Goal: Transaction & Acquisition: Purchase product/service

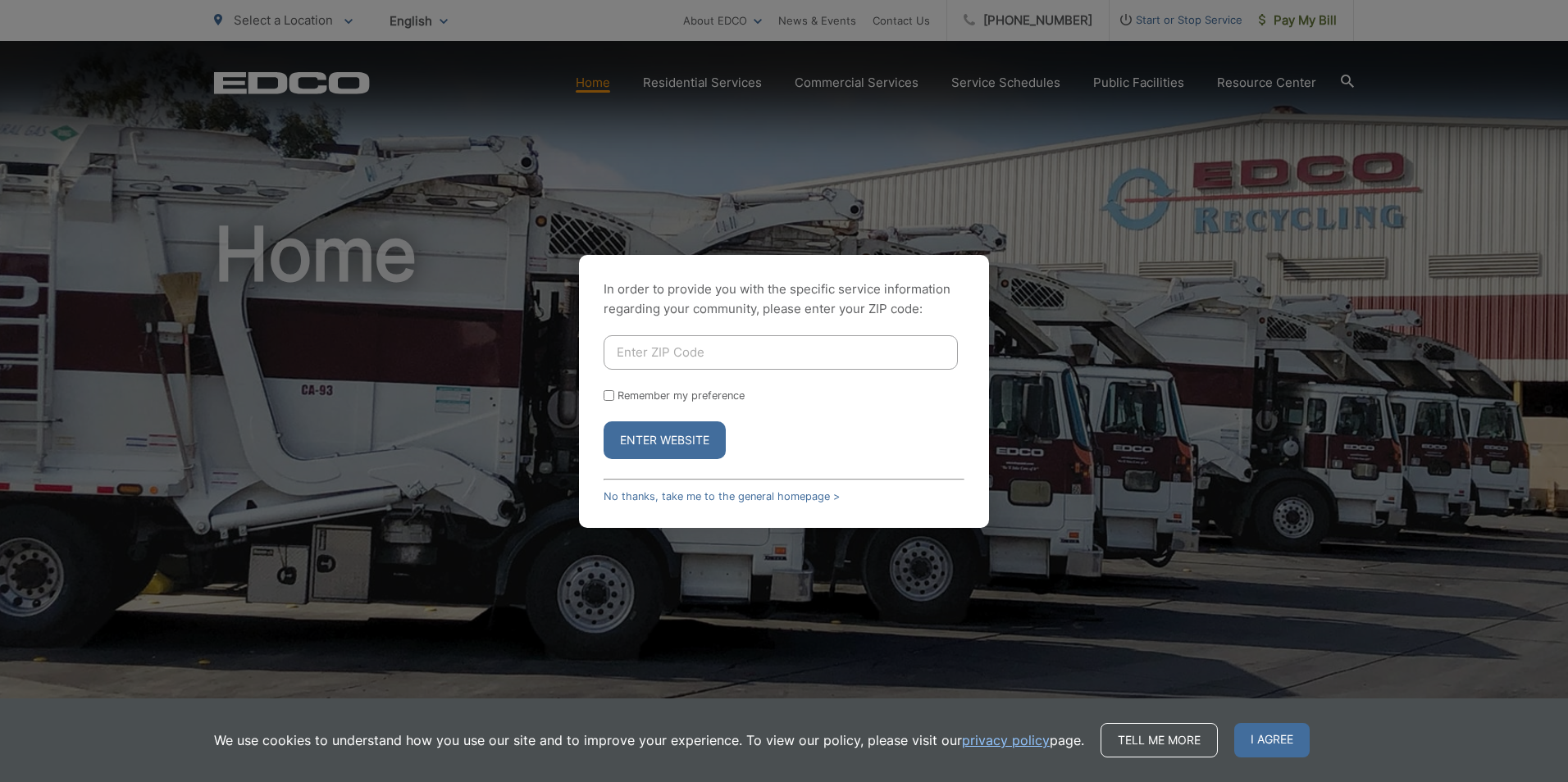
click at [624, 449] on button "Enter Website" at bounding box center [665, 440] width 122 height 38
click at [709, 443] on button "Enter Website" at bounding box center [665, 440] width 122 height 38
click at [1026, 234] on div "In order to provide you with the specific service information regarding your co…" at bounding box center [784, 391] width 1568 height 782
click at [776, 355] on input "Enter ZIP Code" at bounding box center [781, 353] width 354 height 34
type input "92028"
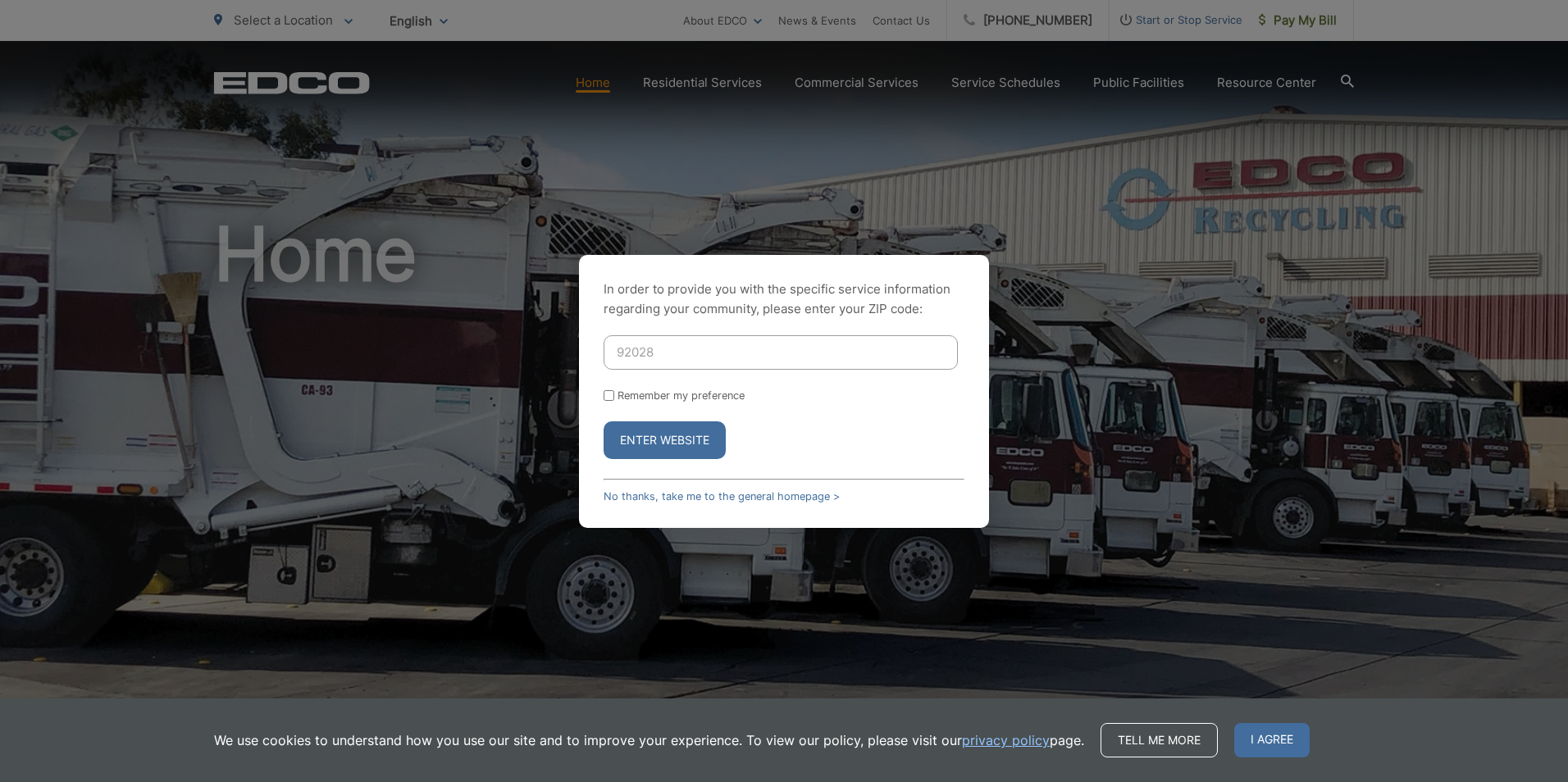
click at [699, 430] on button "Enter Website" at bounding box center [665, 440] width 122 height 38
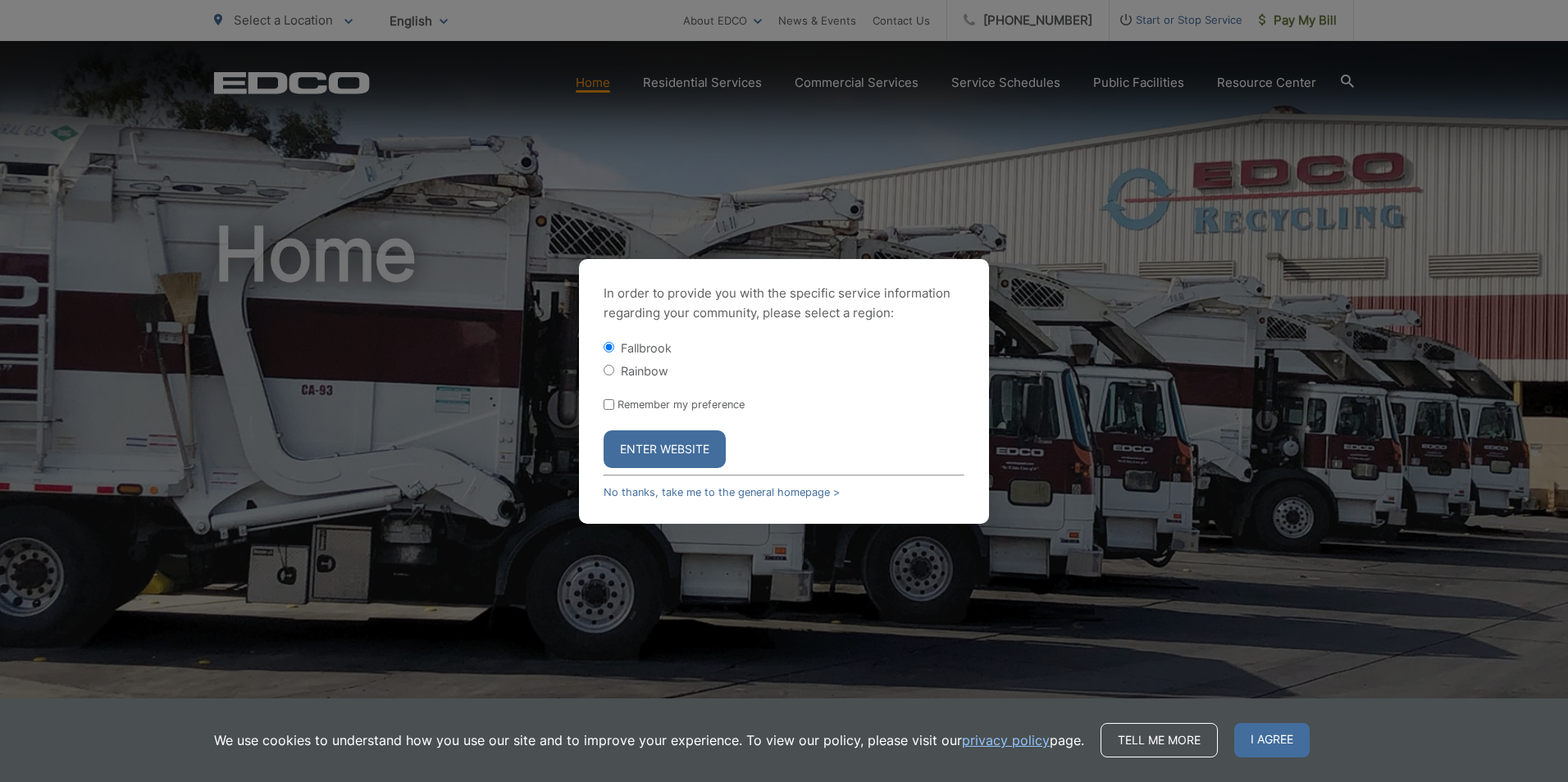
click at [627, 365] on label "Rainbow" at bounding box center [644, 371] width 48 height 13
click at [614, 365] on input "Rainbow" at bounding box center [609, 371] width 11 height 11
radio input "true"
click at [631, 347] on label "Fallbrook" at bounding box center [646, 347] width 51 height 13
click at [614, 347] on input "Fallbrook" at bounding box center [609, 347] width 11 height 11
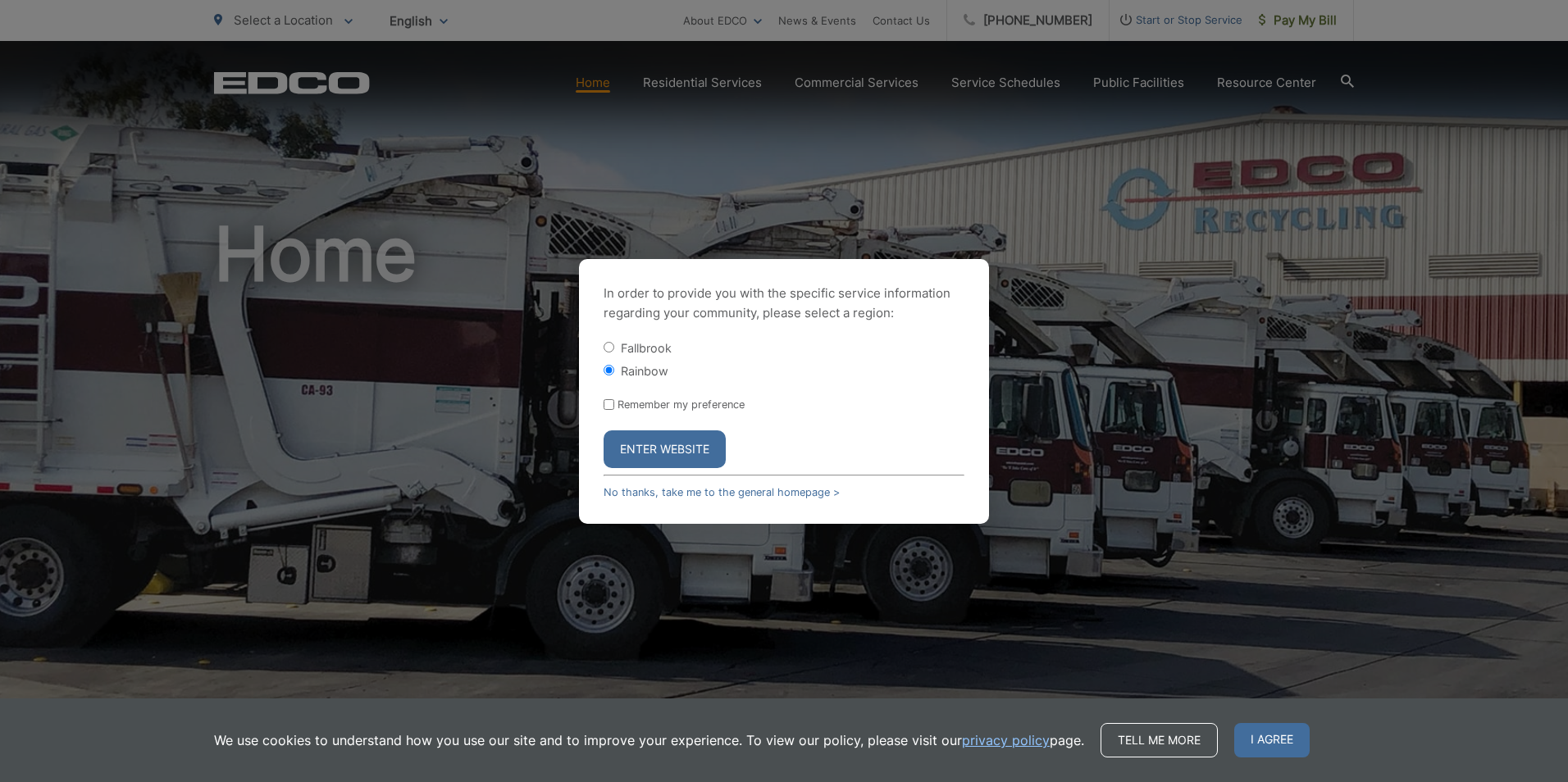
radio input "true"
click at [693, 443] on button "Enter Website" at bounding box center [665, 449] width 122 height 38
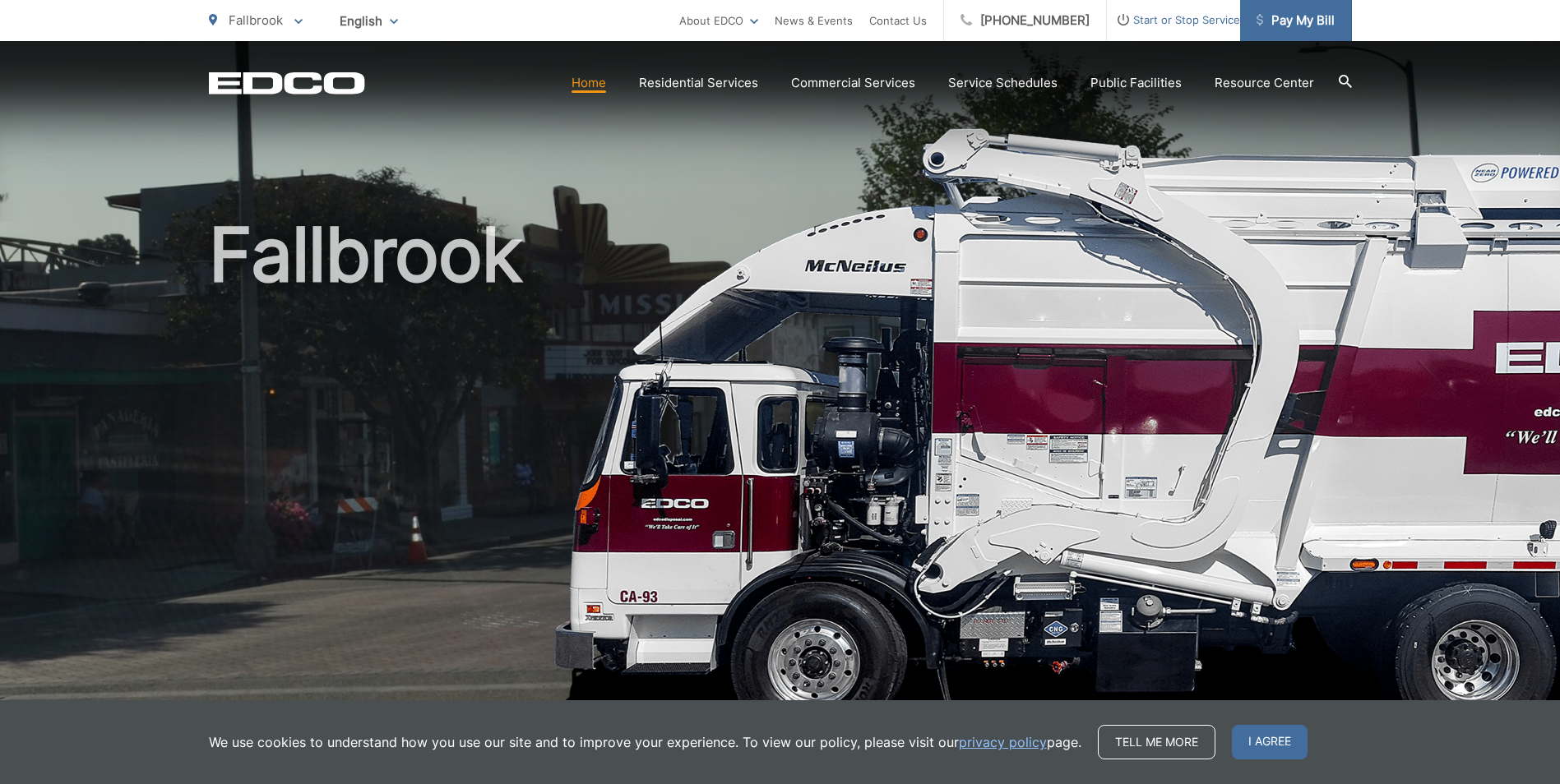
click at [1295, 33] on link "Pay My Bill" at bounding box center [1296, 21] width 112 height 42
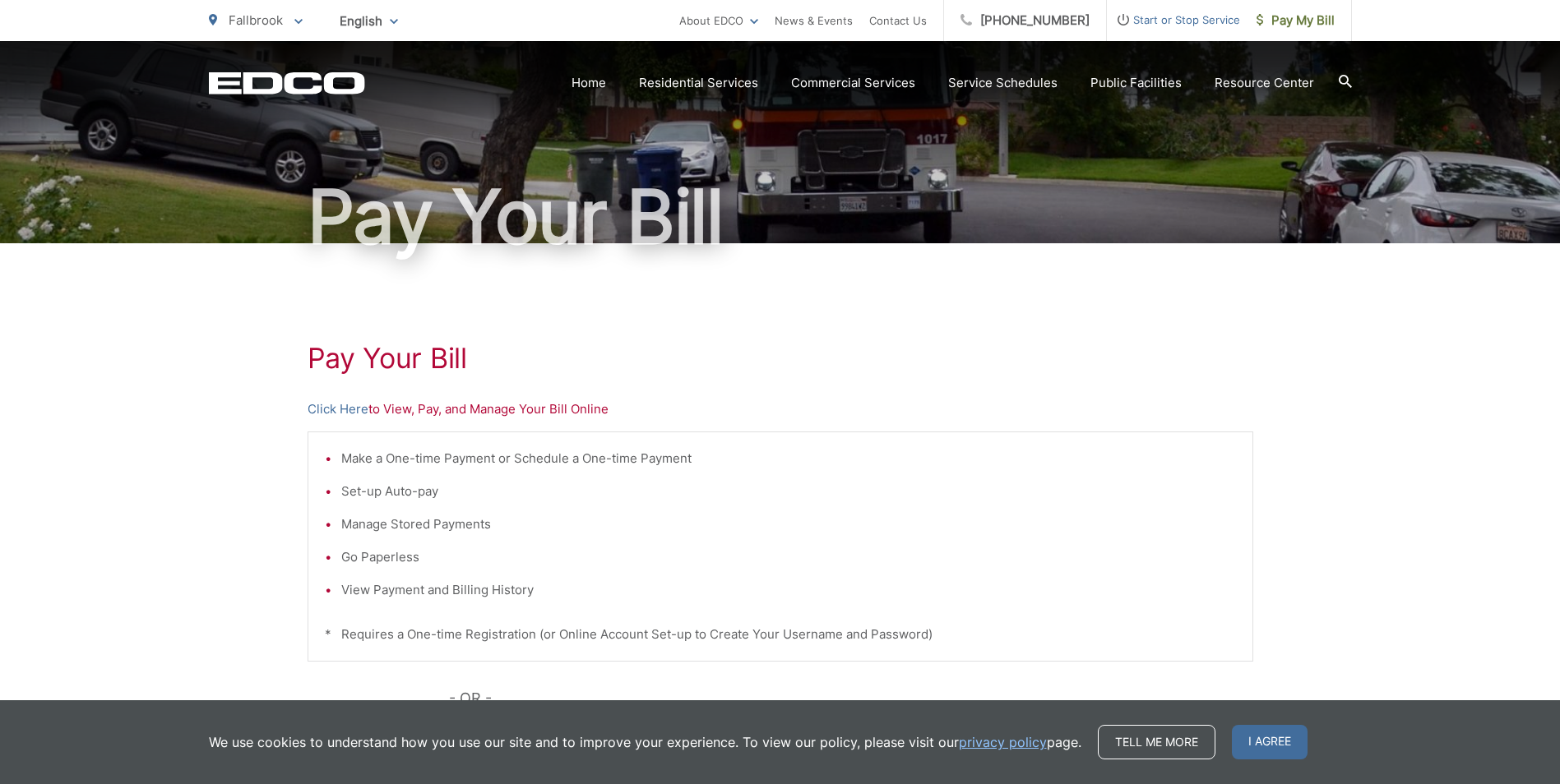
scroll to position [329, 0]
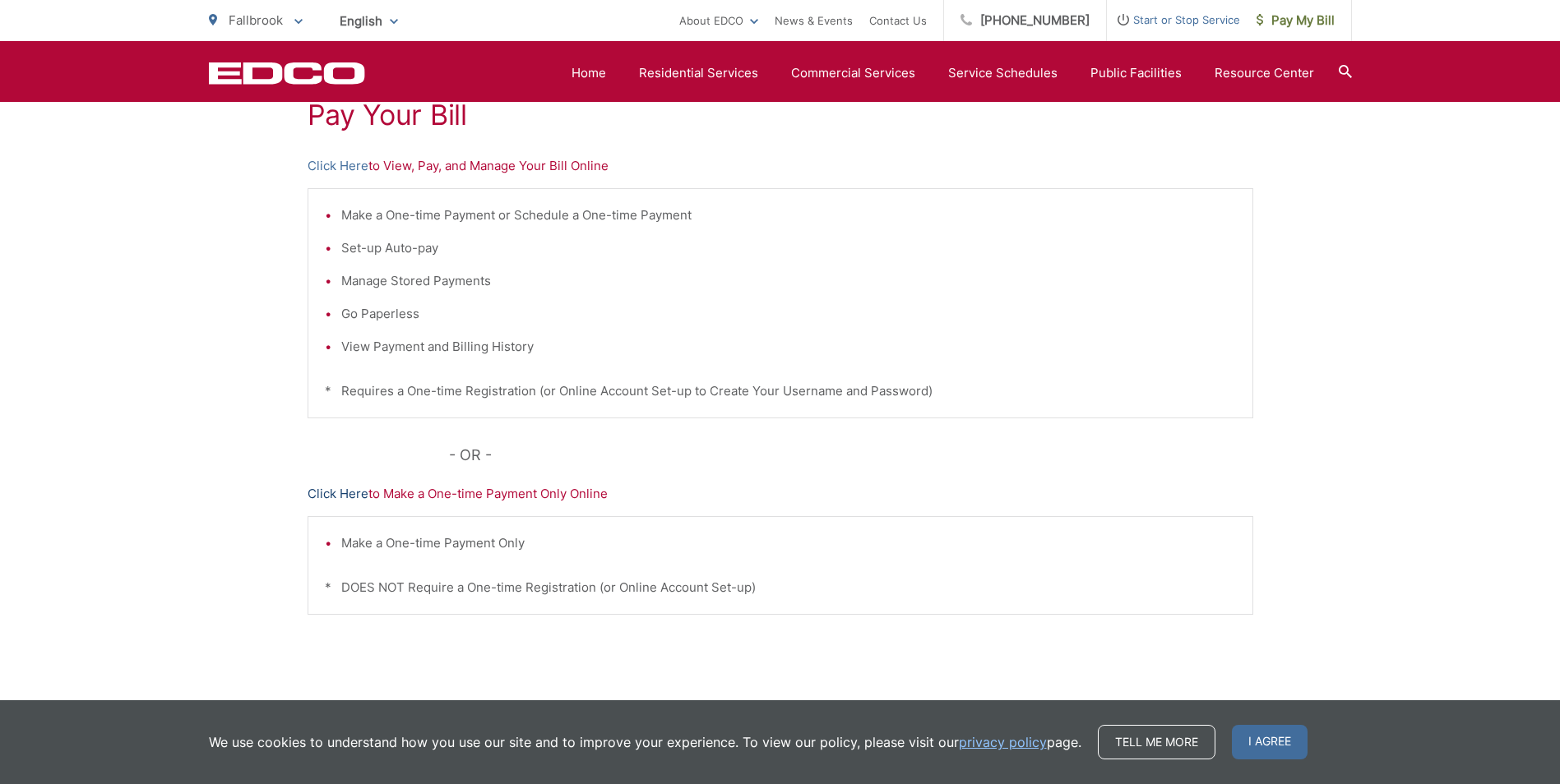
click at [342, 493] on link "Click Here" at bounding box center [337, 494] width 60 height 20
